Goal: Task Accomplishment & Management: Manage account settings

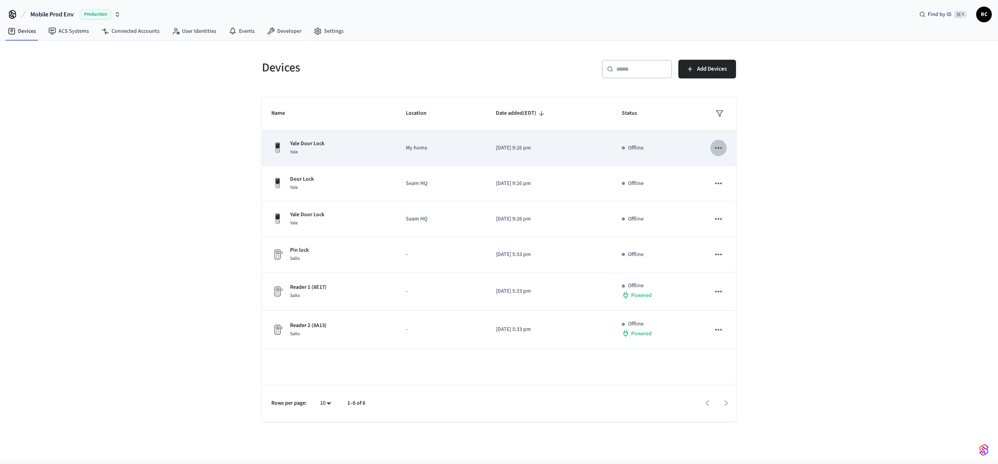
click at [721, 150] on icon "sticky table" at bounding box center [719, 148] width 10 height 10
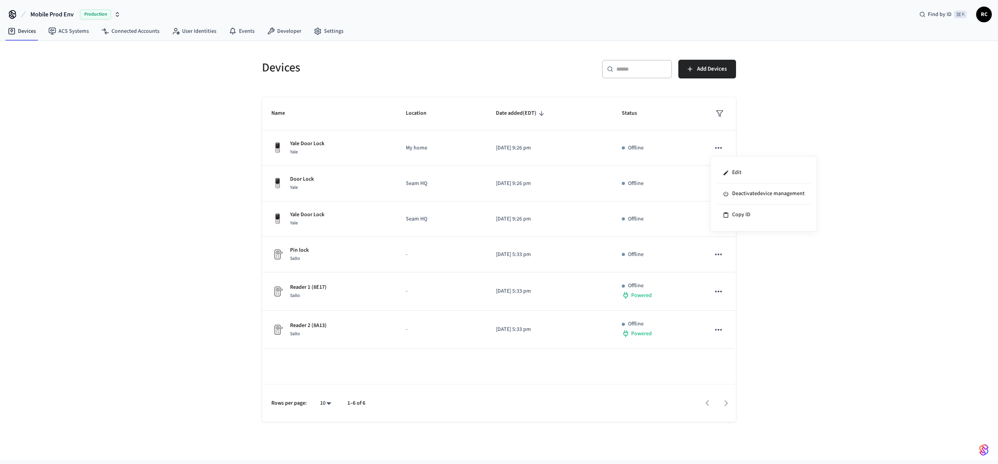
click at [763, 145] on div at bounding box center [499, 232] width 998 height 464
click at [358, 155] on div "Yale Door Lock Yale" at bounding box center [329, 148] width 116 height 16
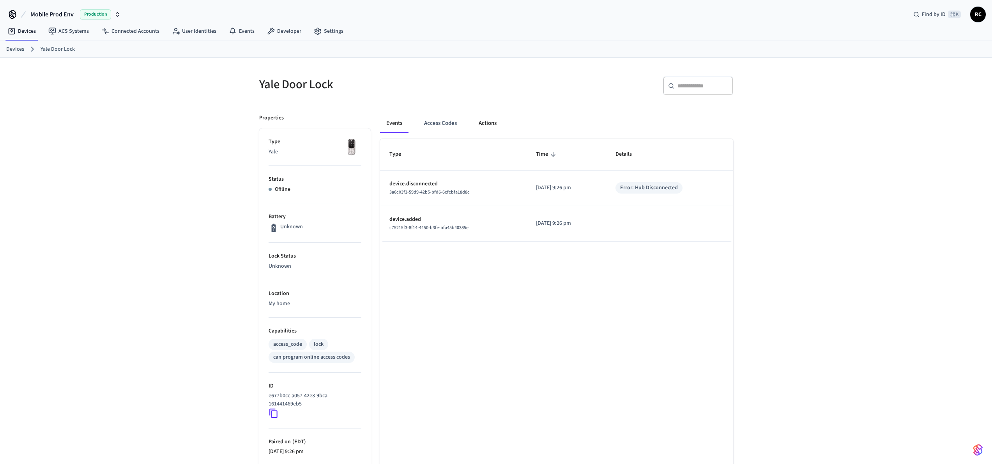
click at [501, 126] on button "Actions" at bounding box center [488, 123] width 30 height 19
click at [393, 124] on button "Events" at bounding box center [394, 123] width 29 height 19
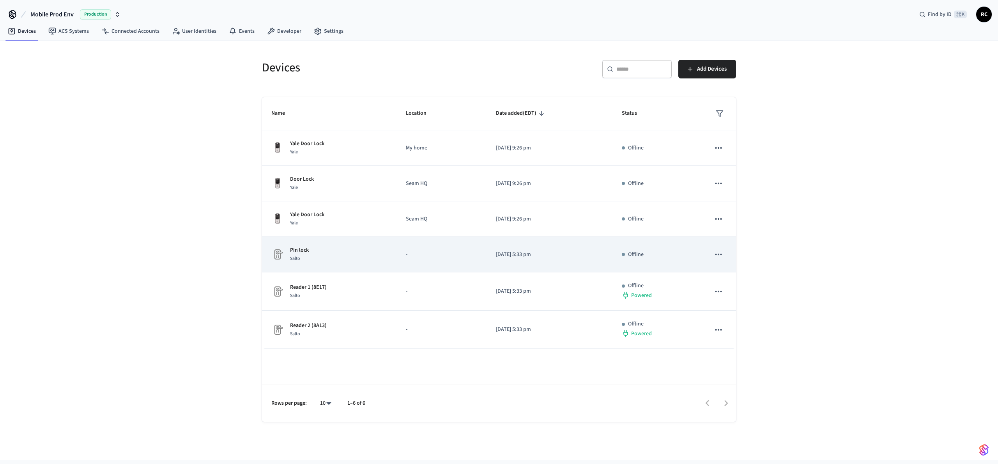
click at [432, 257] on p "-" at bounding box center [441, 254] width 71 height 8
click at [719, 253] on icon "sticky table" at bounding box center [719, 254] width 10 height 10
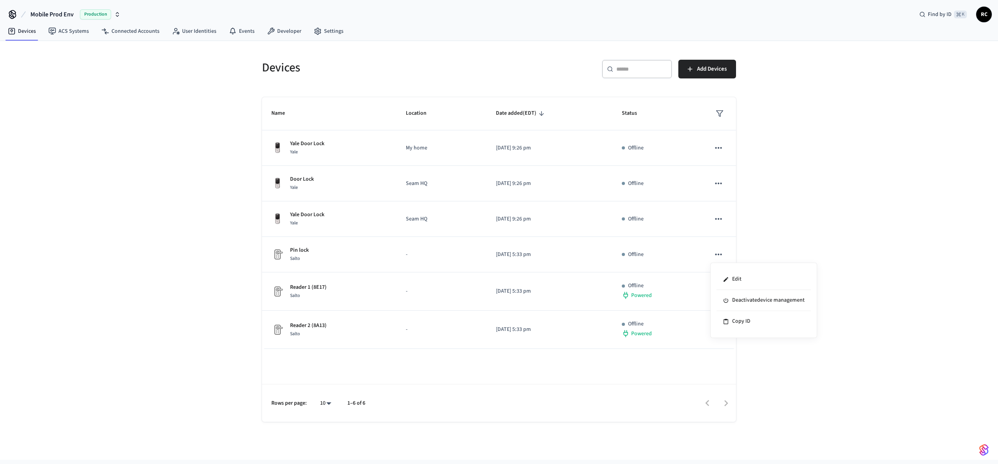
click at [815, 253] on div at bounding box center [499, 232] width 998 height 464
click at [319, 37] on link "Settings" at bounding box center [329, 31] width 42 height 14
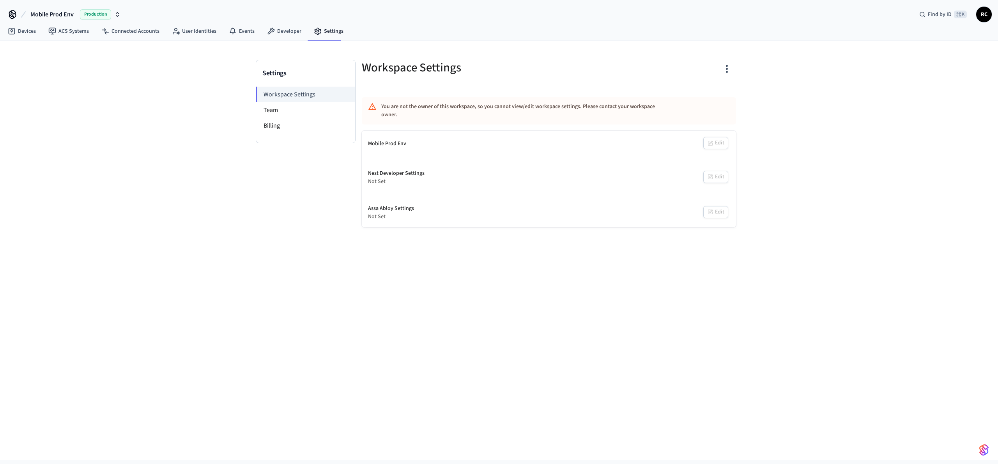
click at [704, 358] on div "Settings Workspace Settings Team Billing Workspace Settings You are not the own…" at bounding box center [499, 250] width 998 height 418
click at [440, 351] on div "Settings Workspace Settings Team Billing Workspace Settings You are not the own…" at bounding box center [499, 250] width 998 height 418
click at [496, 340] on div "Settings Workspace Settings Team Billing Workspace Settings You are not the own…" at bounding box center [499, 250] width 998 height 418
click at [878, 287] on div "Settings Workspace Settings Team Billing Workspace Settings You are not the own…" at bounding box center [499, 250] width 998 height 418
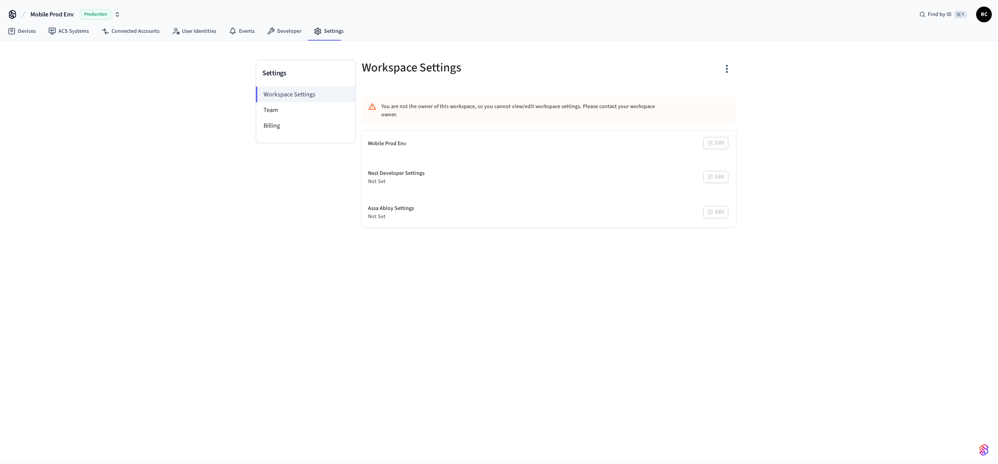
click at [864, 294] on div "Settings Workspace Settings Team Billing Workspace Settings You are not the own…" at bounding box center [499, 250] width 998 height 418
click at [855, 89] on div "Settings Workspace Settings Team Billing Workspace Settings You are not the own…" at bounding box center [499, 250] width 998 height 418
click at [854, 87] on div "Settings Workspace Settings Team Billing Workspace Settings You are not the own…" at bounding box center [499, 250] width 998 height 418
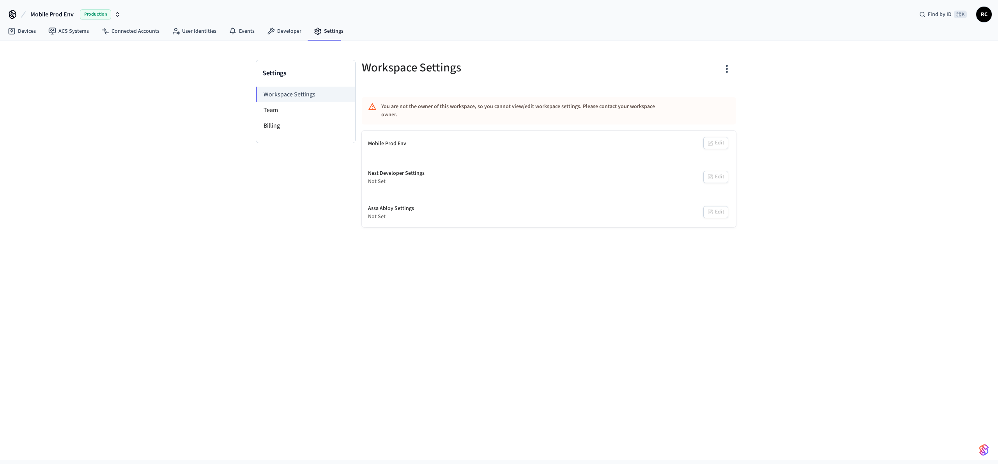
click at [668, 280] on div "Settings Workspace Settings Team Billing Workspace Settings You are not the own…" at bounding box center [499, 250] width 998 height 418
click at [862, 306] on div "Settings Workspace Settings Team Billing Workspace Settings You are not the own…" at bounding box center [499, 250] width 998 height 418
